Goal: Check status: Verify the current state of an ongoing process or item

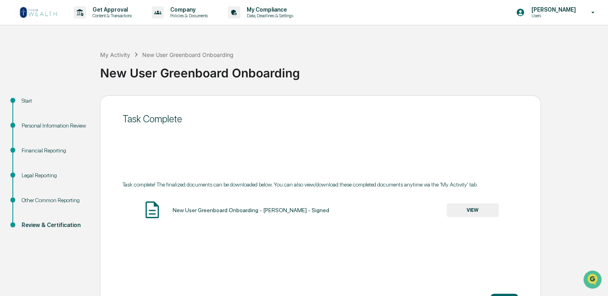
click at [48, 14] on img at bounding box center [38, 12] width 38 height 13
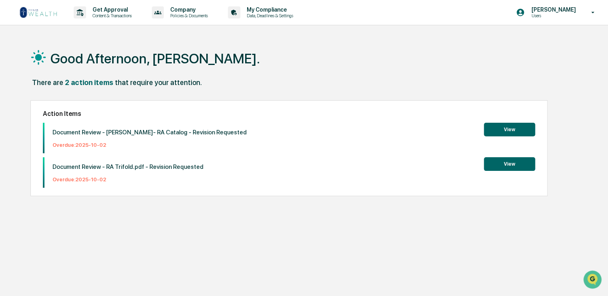
click at [504, 165] on button "View" at bounding box center [509, 164] width 51 height 14
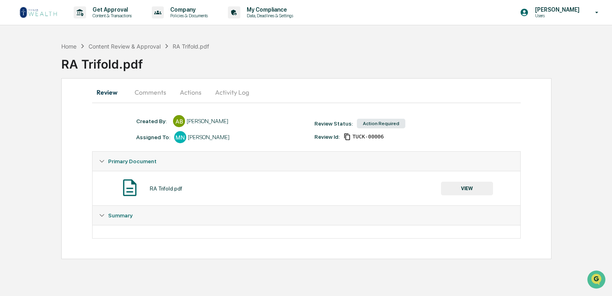
click at [152, 91] on button "Comments" at bounding box center [150, 92] width 44 height 19
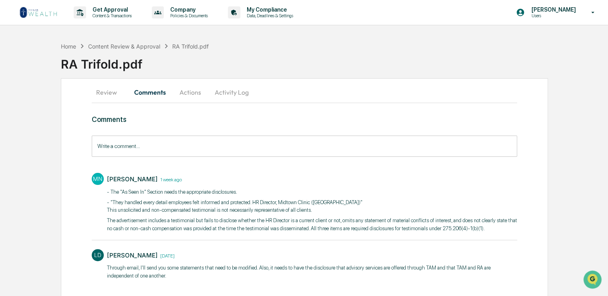
scroll to position [18, 0]
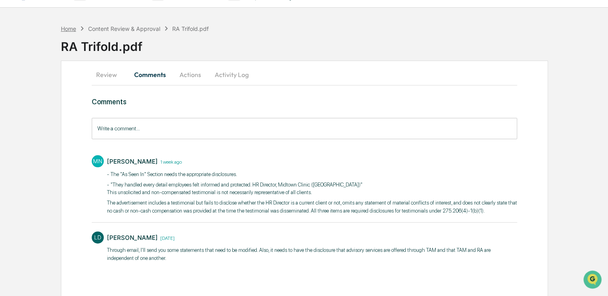
click at [74, 27] on div "Home" at bounding box center [68, 28] width 15 height 7
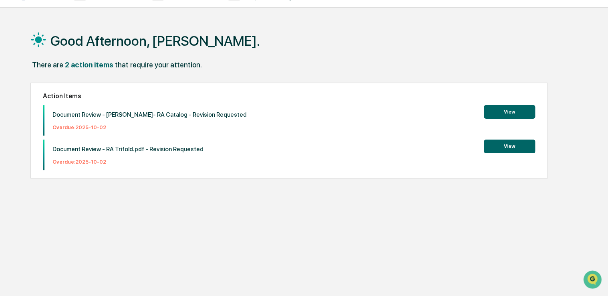
click at [510, 112] on button "View" at bounding box center [509, 112] width 51 height 14
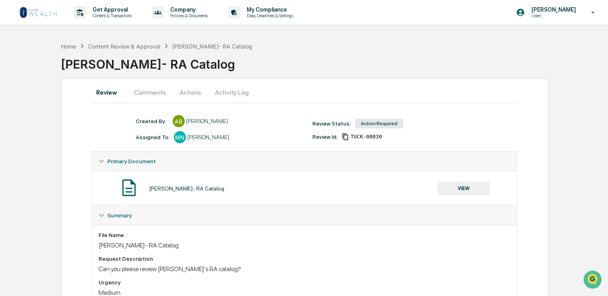
click at [149, 92] on button "Comments" at bounding box center [150, 92] width 44 height 19
